Goal: Navigation & Orientation: Find specific page/section

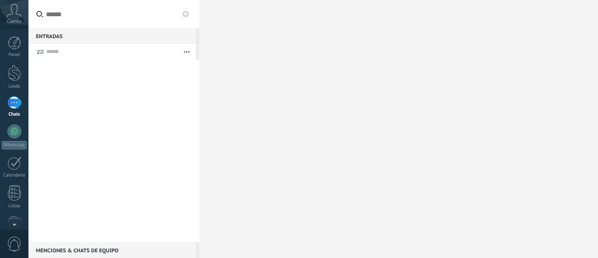
click at [12, 16] on icon at bounding box center [14, 10] width 15 height 13
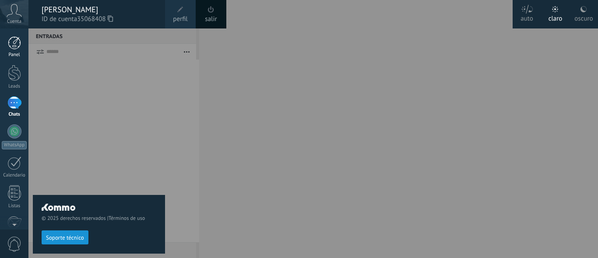
click at [11, 49] on link "Panel" at bounding box center [14, 46] width 28 height 21
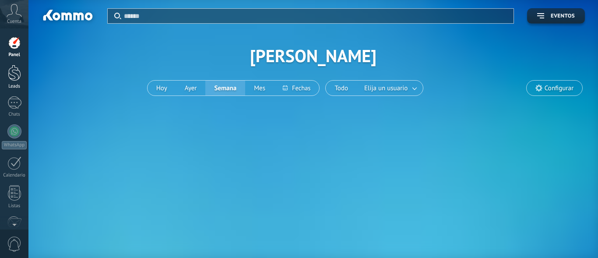
click at [12, 75] on div at bounding box center [14, 73] width 13 height 16
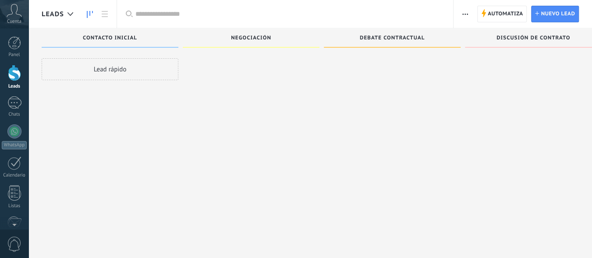
click at [260, 42] on div "Negociación" at bounding box center [251, 38] width 128 height 7
click at [388, 43] on div at bounding box center [392, 42] width 128 height 1
click at [542, 43] on div "Discusión de contrato" at bounding box center [533, 37] width 137 height 19
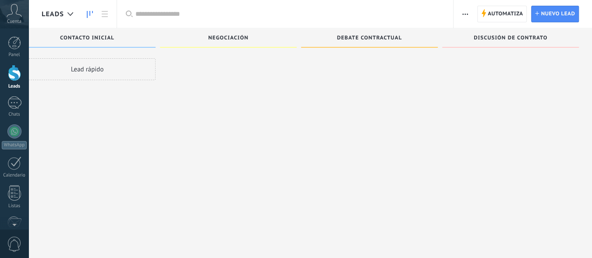
click at [461, 13] on button "button" at bounding box center [464, 14] width 13 height 17
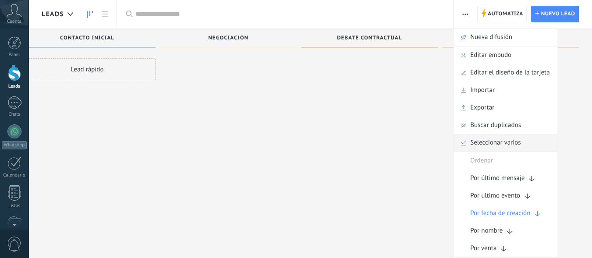
scroll to position [15, 0]
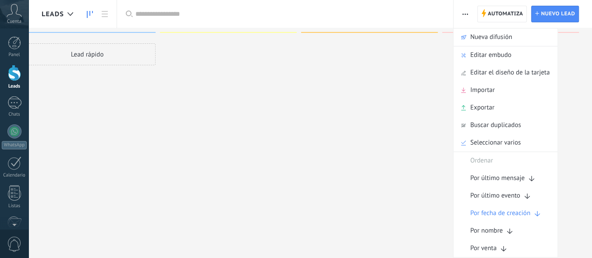
click at [465, 14] on use "button" at bounding box center [465, 14] width 6 height 1
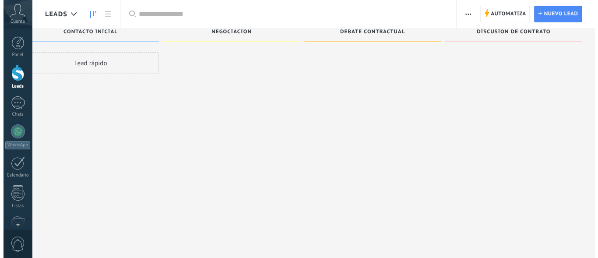
scroll to position [0, 0]
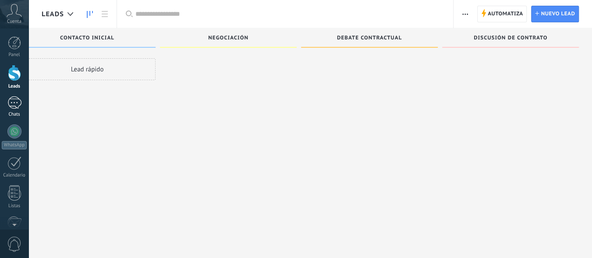
click at [14, 107] on div at bounding box center [14, 102] width 14 height 13
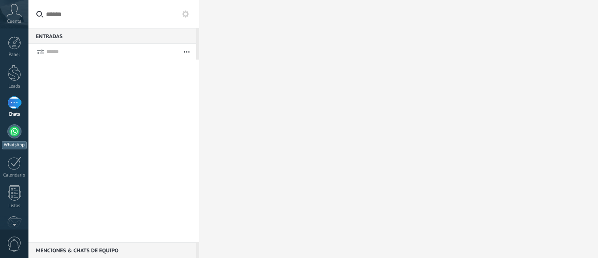
click at [13, 129] on div at bounding box center [14, 131] width 14 height 14
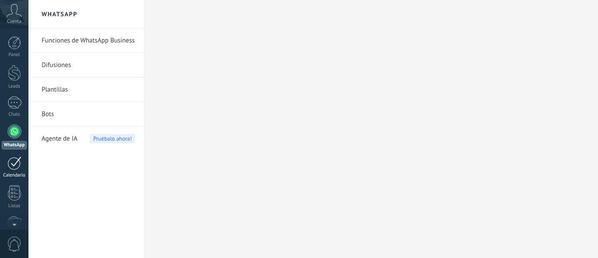
click at [15, 161] on div at bounding box center [14, 163] width 14 height 14
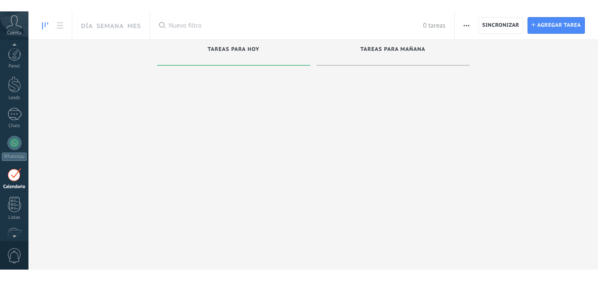
scroll to position [25, 0]
